Goal: Task Accomplishment & Management: Manage account settings

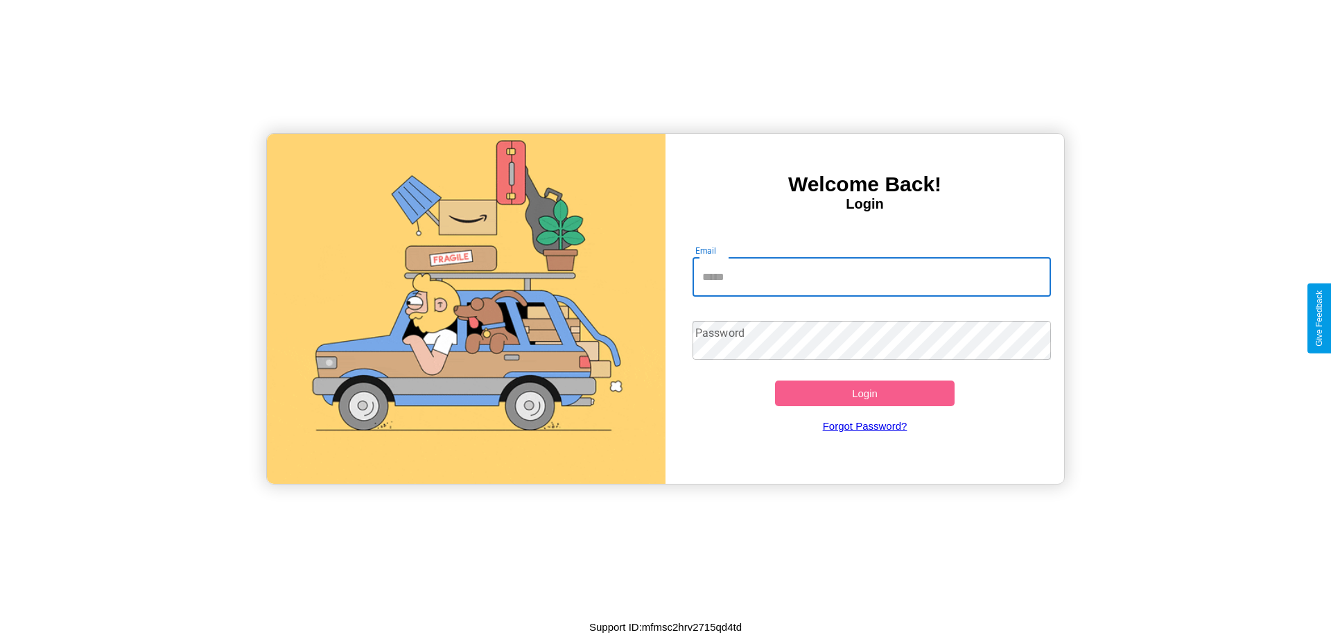
click at [871, 277] on input "Email" at bounding box center [871, 277] width 359 height 39
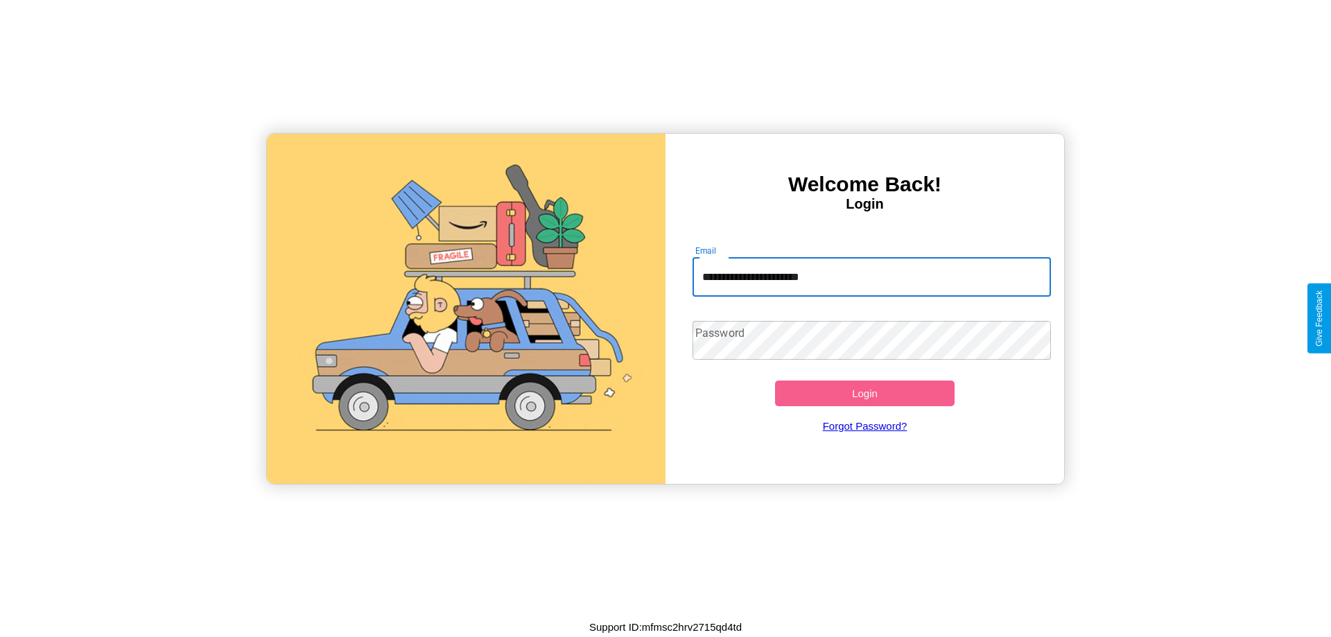
type input "**********"
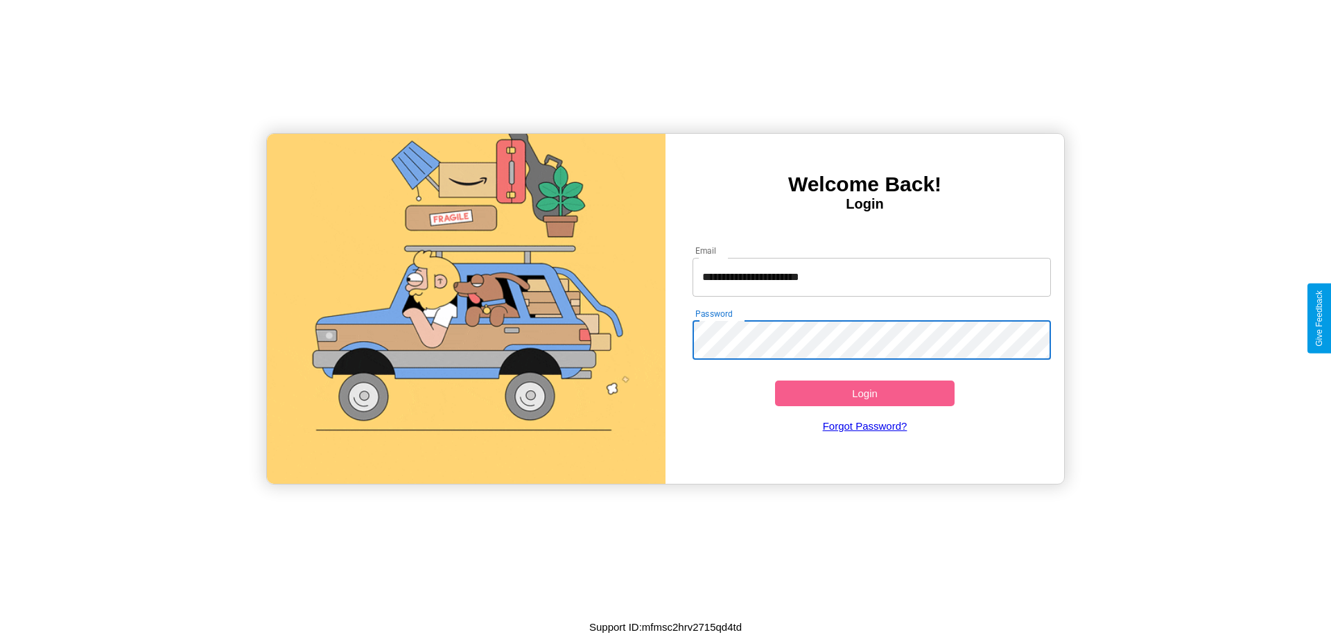
click at [864, 393] on button "Login" at bounding box center [864, 393] width 179 height 26
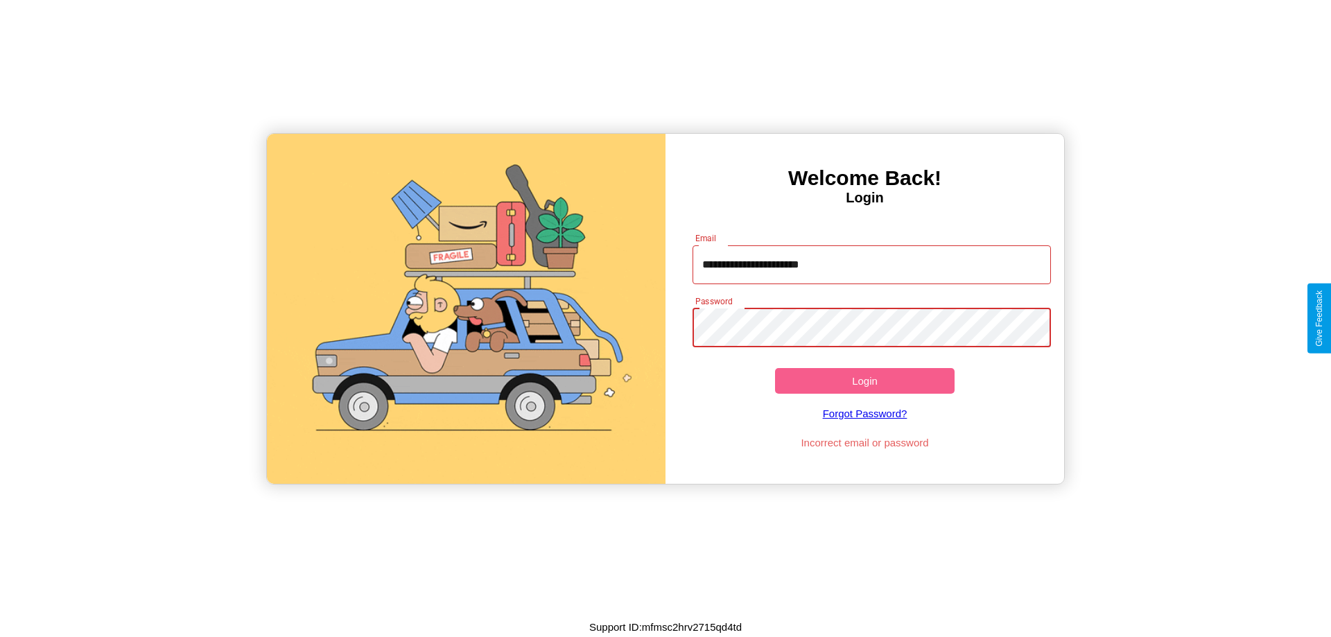
click at [864, 380] on button "Login" at bounding box center [864, 381] width 179 height 26
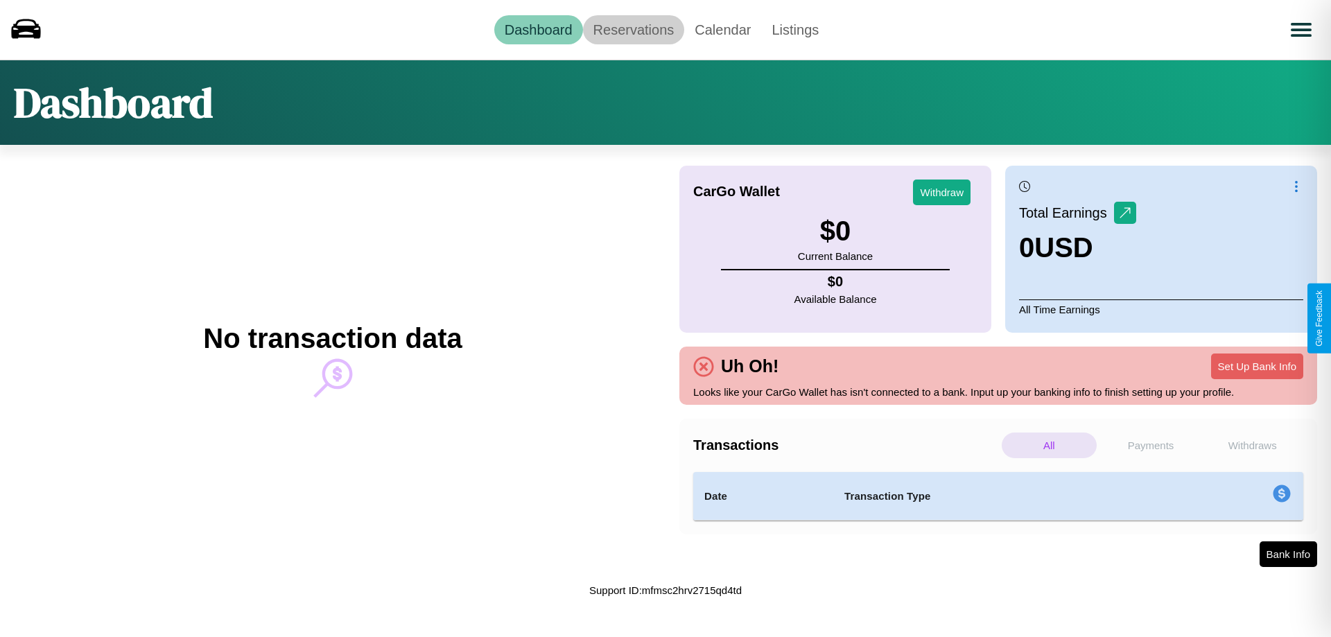
click at [633, 29] on link "Reservations" at bounding box center [634, 29] width 102 height 29
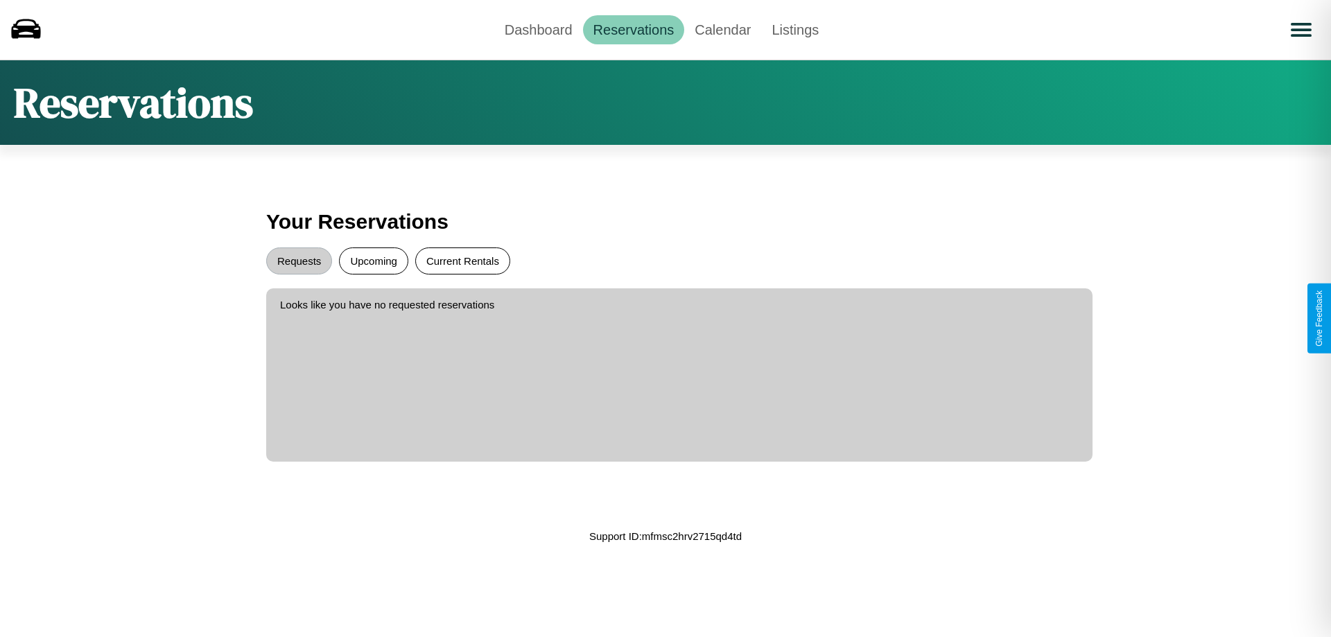
click at [462, 261] on button "Current Rentals" at bounding box center [462, 260] width 95 height 27
click at [374, 261] on button "Upcoming" at bounding box center [373, 260] width 69 height 27
click at [299, 261] on button "Requests" at bounding box center [299, 260] width 66 height 27
click at [538, 29] on link "Dashboard" at bounding box center [538, 29] width 89 height 29
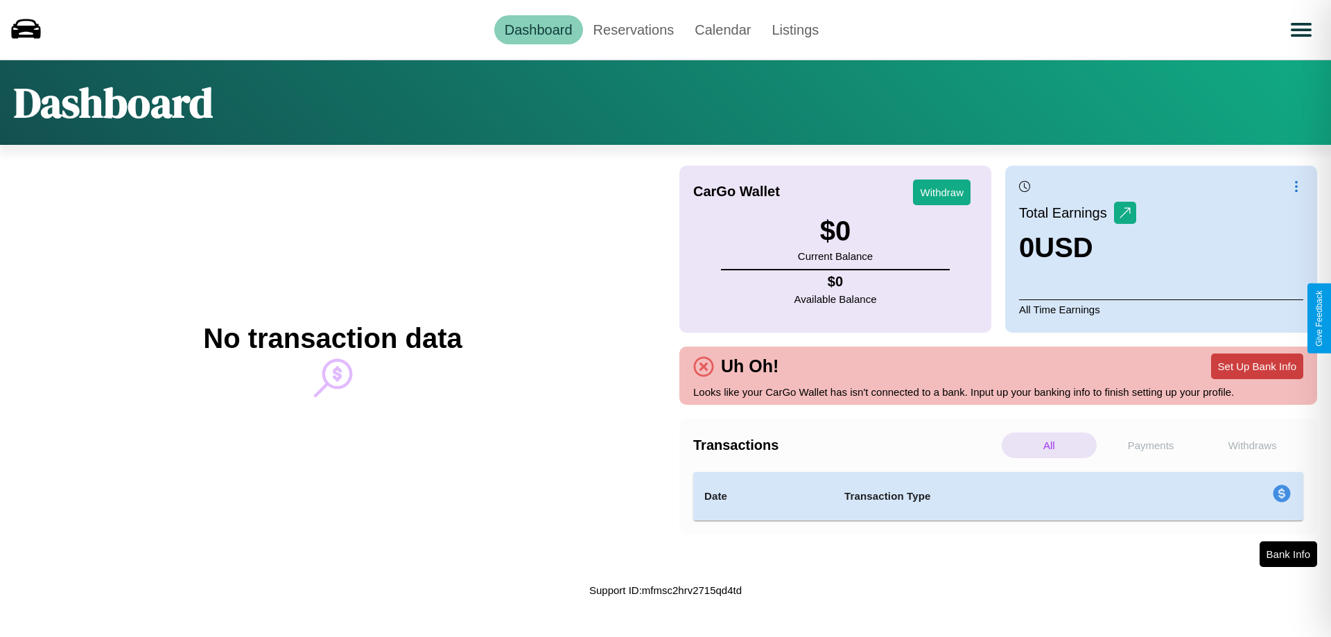
click at [1256, 366] on button "Set Up Bank Info" at bounding box center [1257, 366] width 92 height 26
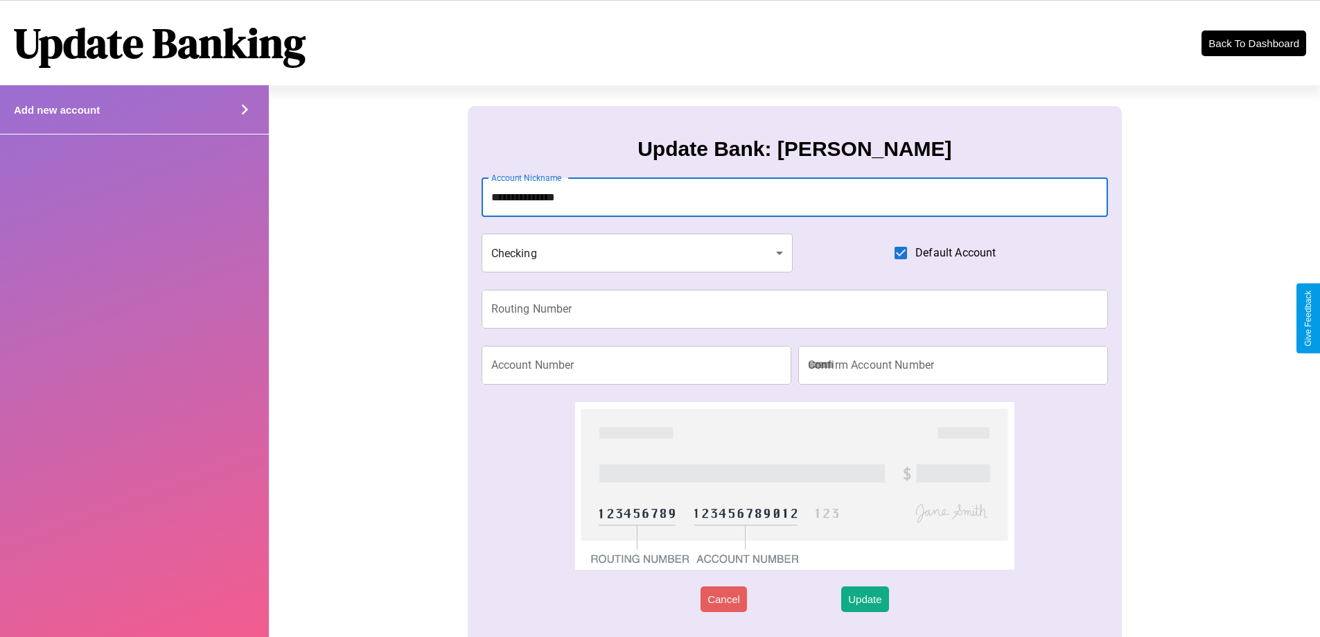
type input "**********"
